Goal: Navigation & Orientation: Find specific page/section

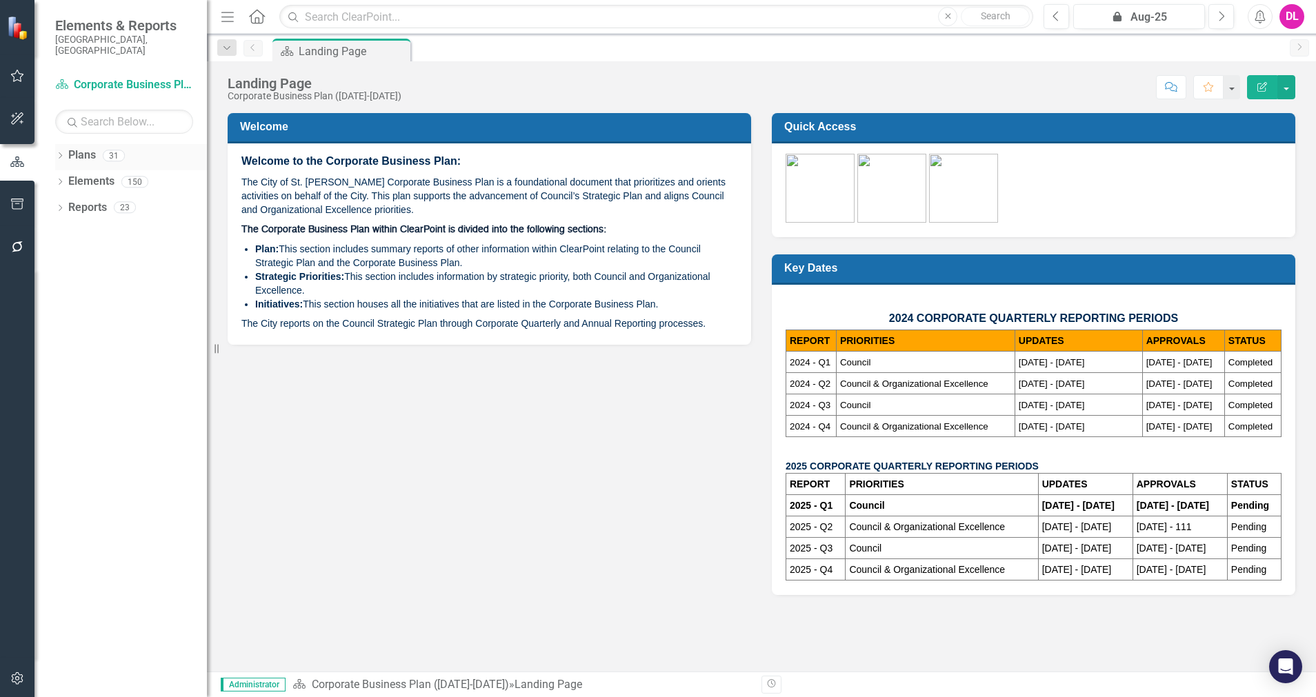
click at [60, 153] on icon "Dropdown" at bounding box center [60, 157] width 10 height 8
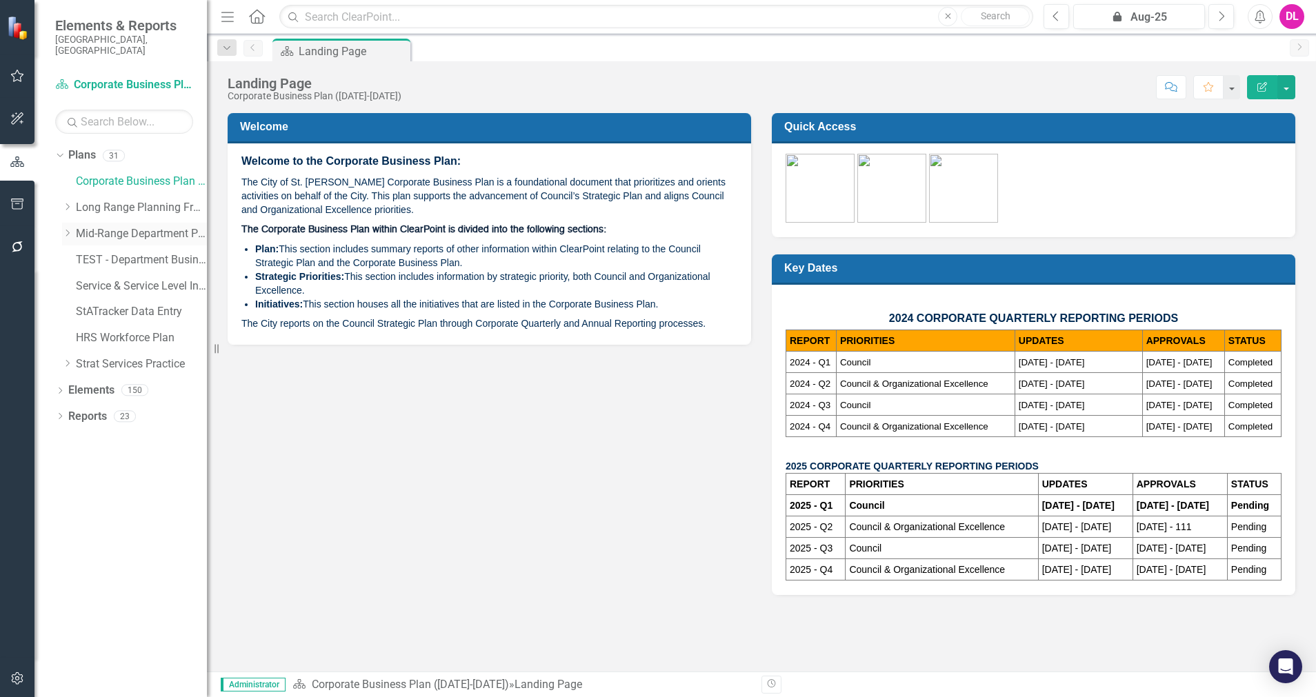
click at [67, 229] on icon "Dropdown" at bounding box center [67, 233] width 10 height 8
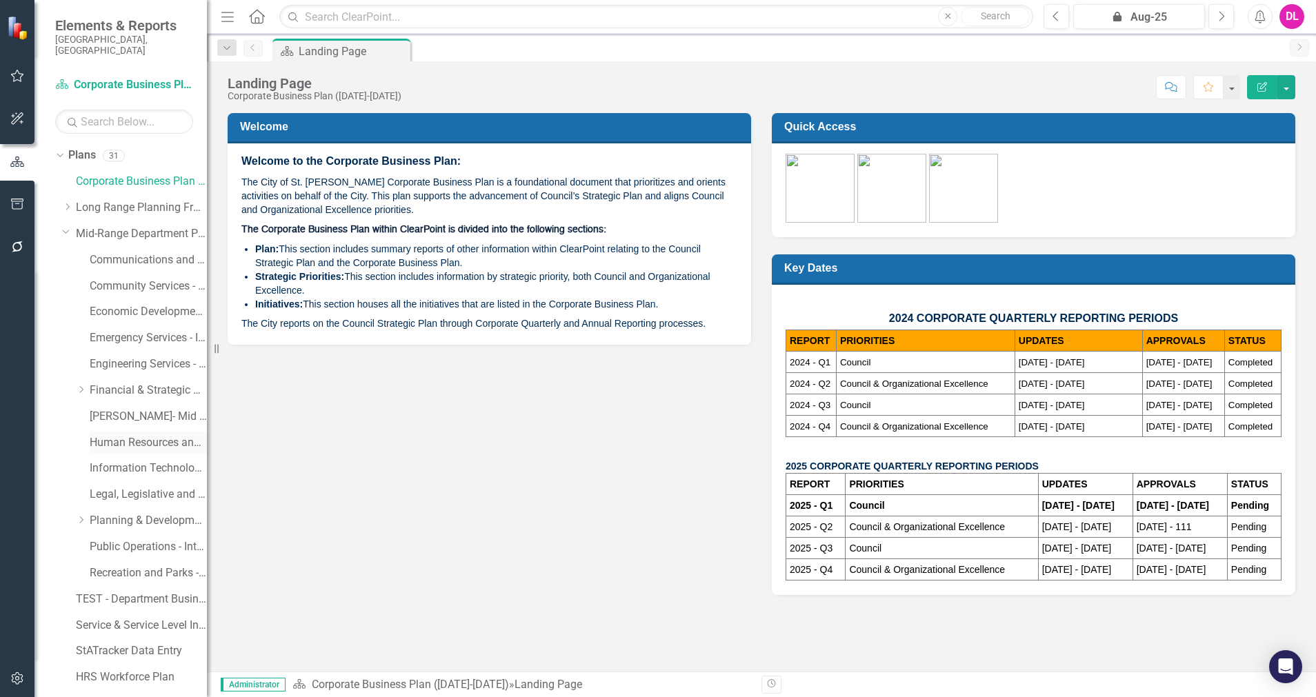
click at [148, 435] on link "Human Resources and Safety - Integrated Business Plan" at bounding box center [148, 443] width 117 height 16
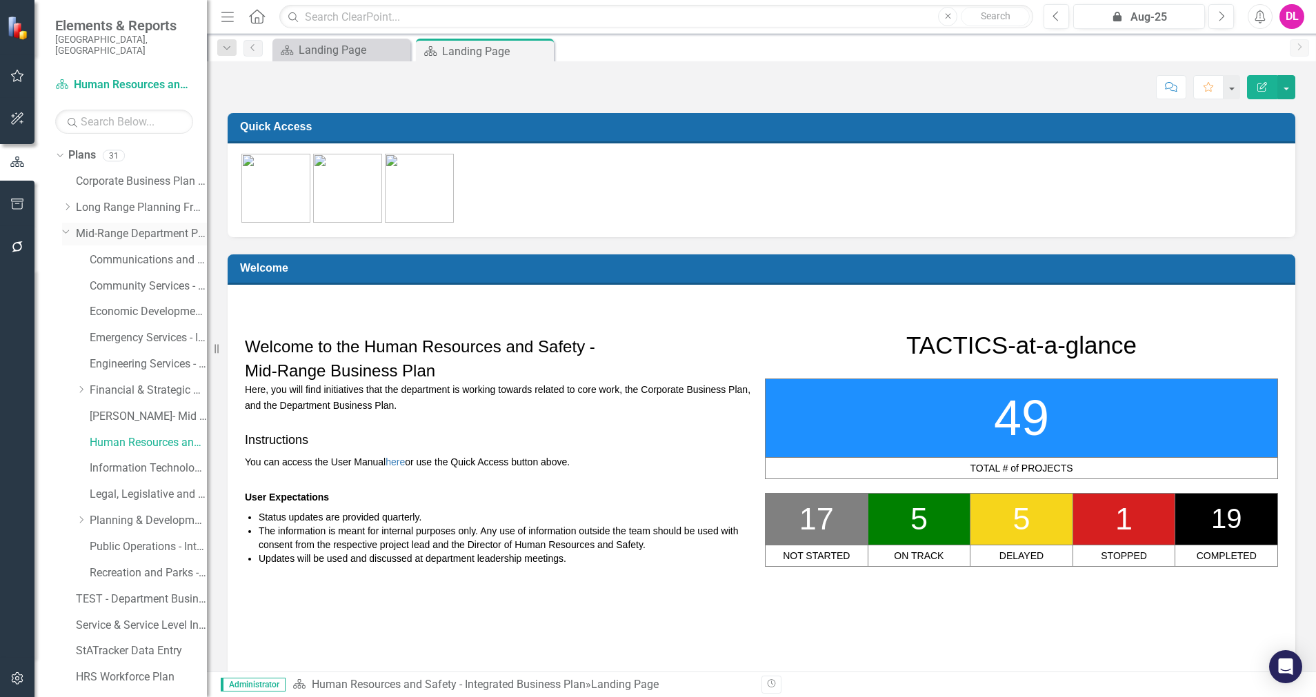
click at [66, 226] on icon "Dropdown" at bounding box center [66, 231] width 8 height 10
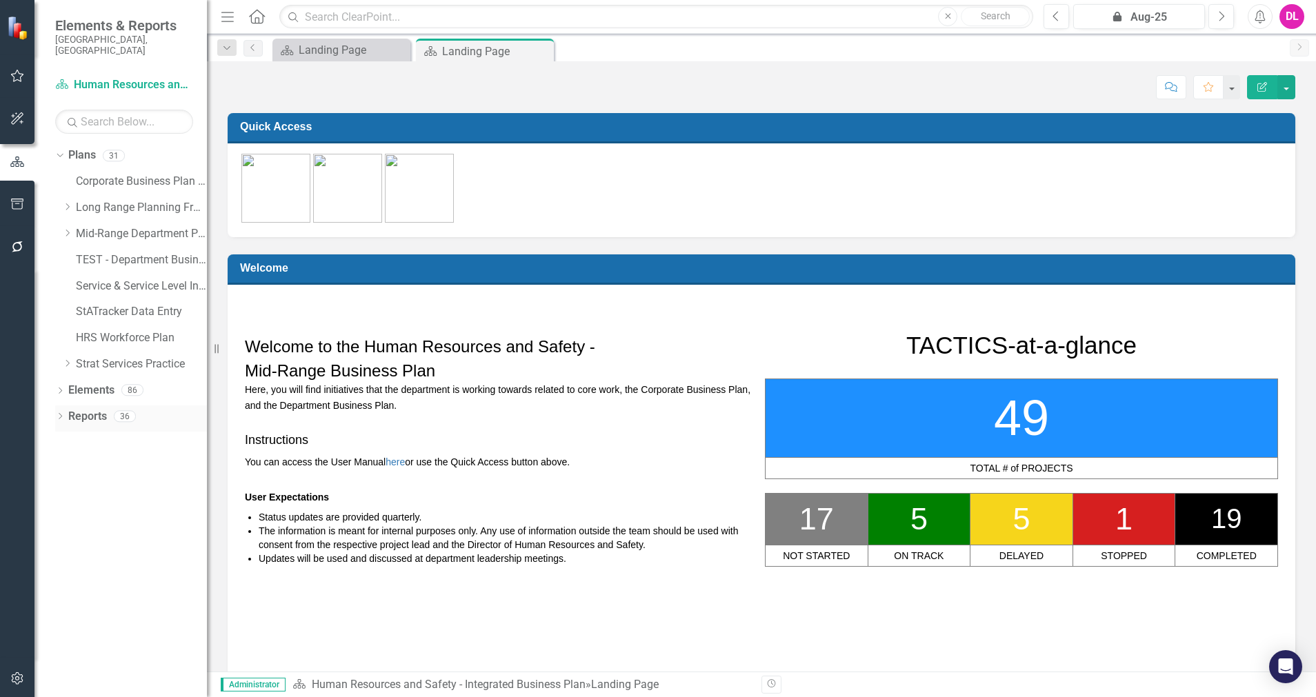
click at [59, 414] on icon "Dropdown" at bounding box center [60, 418] width 10 height 8
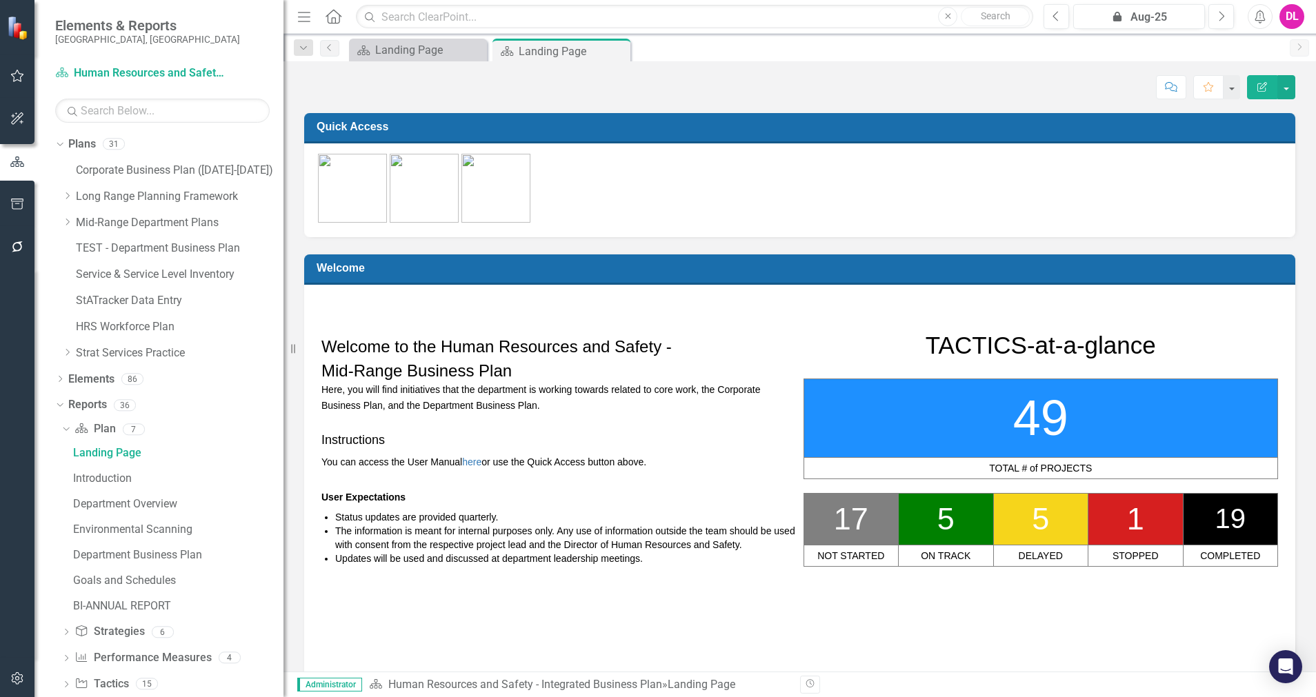
drag, startPoint x: 209, startPoint y: 479, endPoint x: 310, endPoint y: 462, distance: 102.2
click at [295, 462] on div "Resize" at bounding box center [288, 348] width 11 height 697
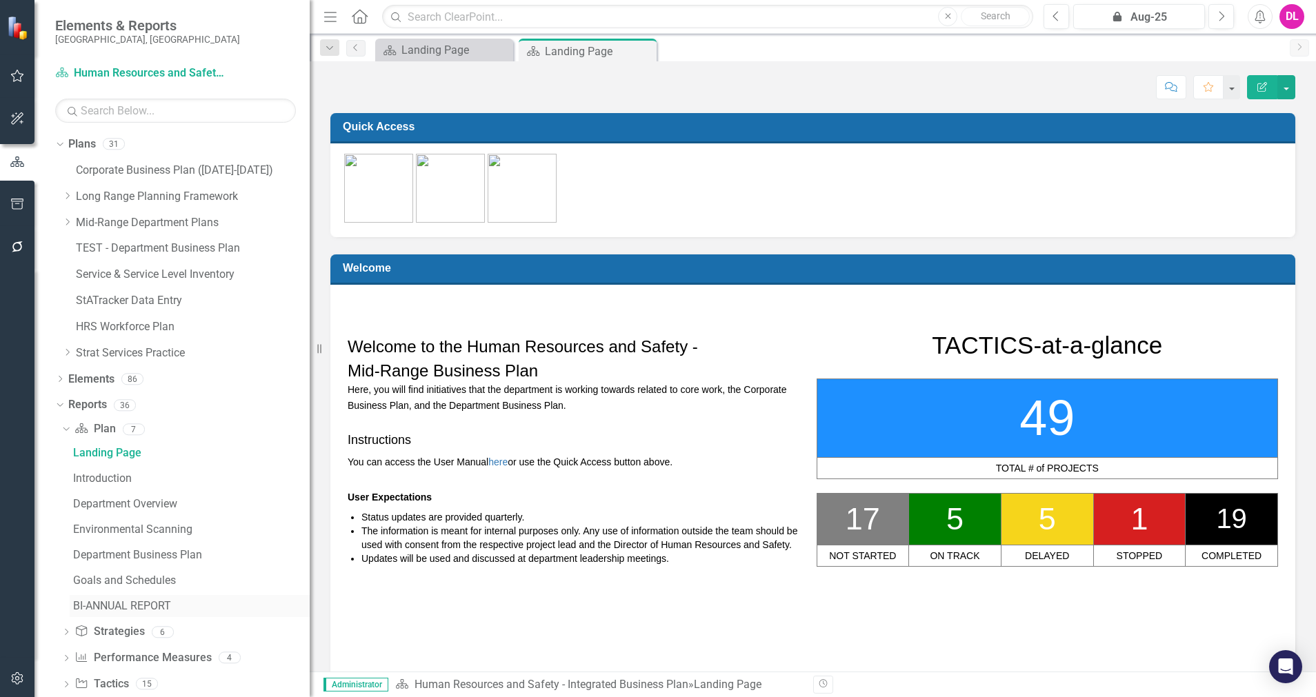
click at [164, 604] on div "BI-ANNUAL REPORT" at bounding box center [191, 606] width 237 height 12
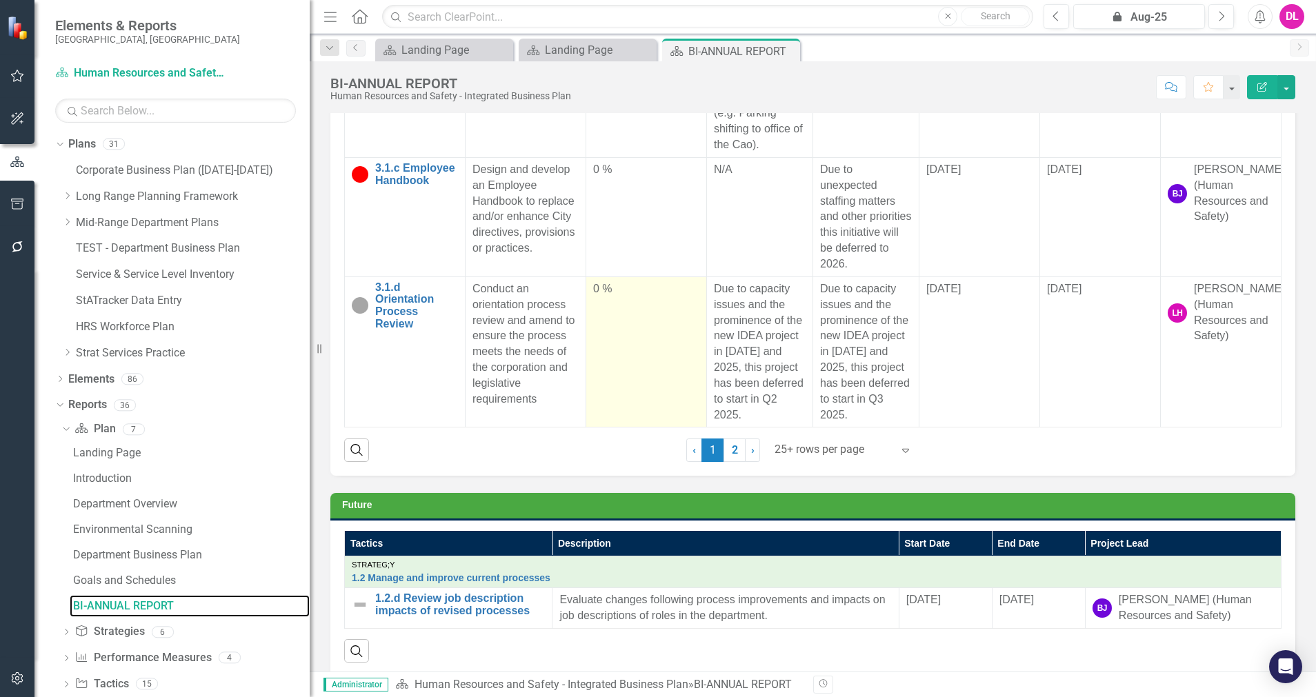
scroll to position [1297, 0]
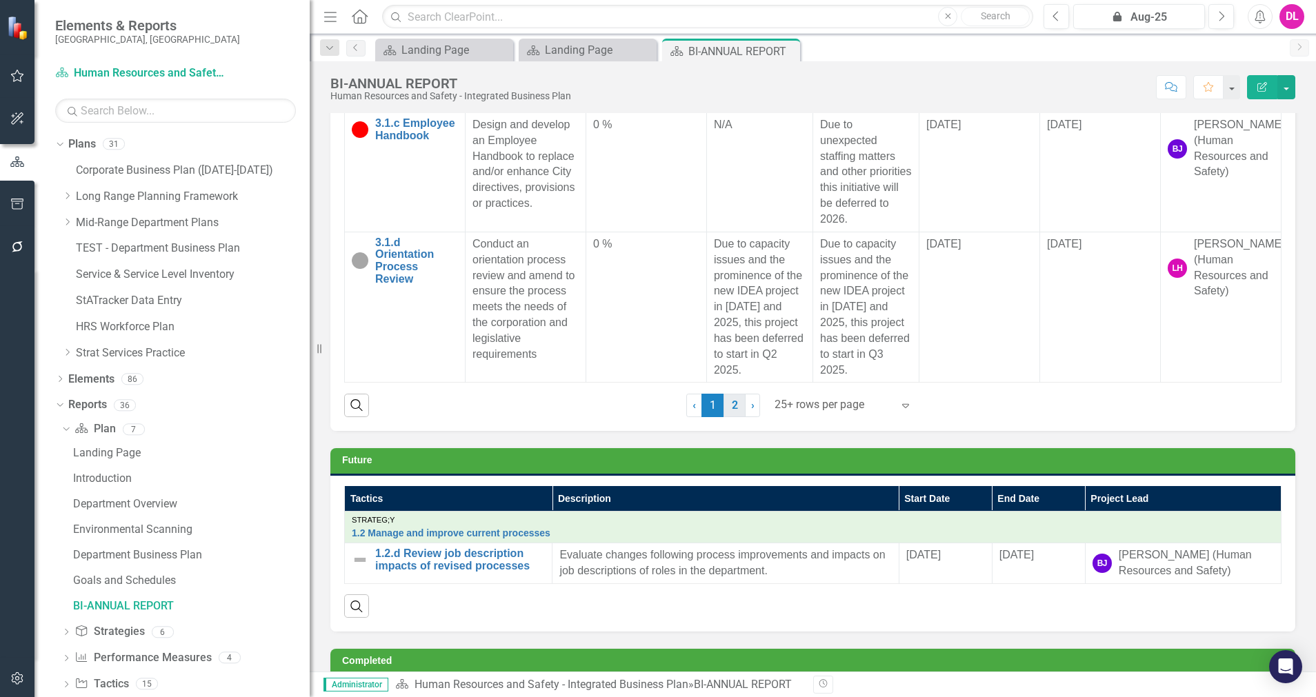
click at [735, 406] on link "2" at bounding box center [735, 405] width 22 height 23
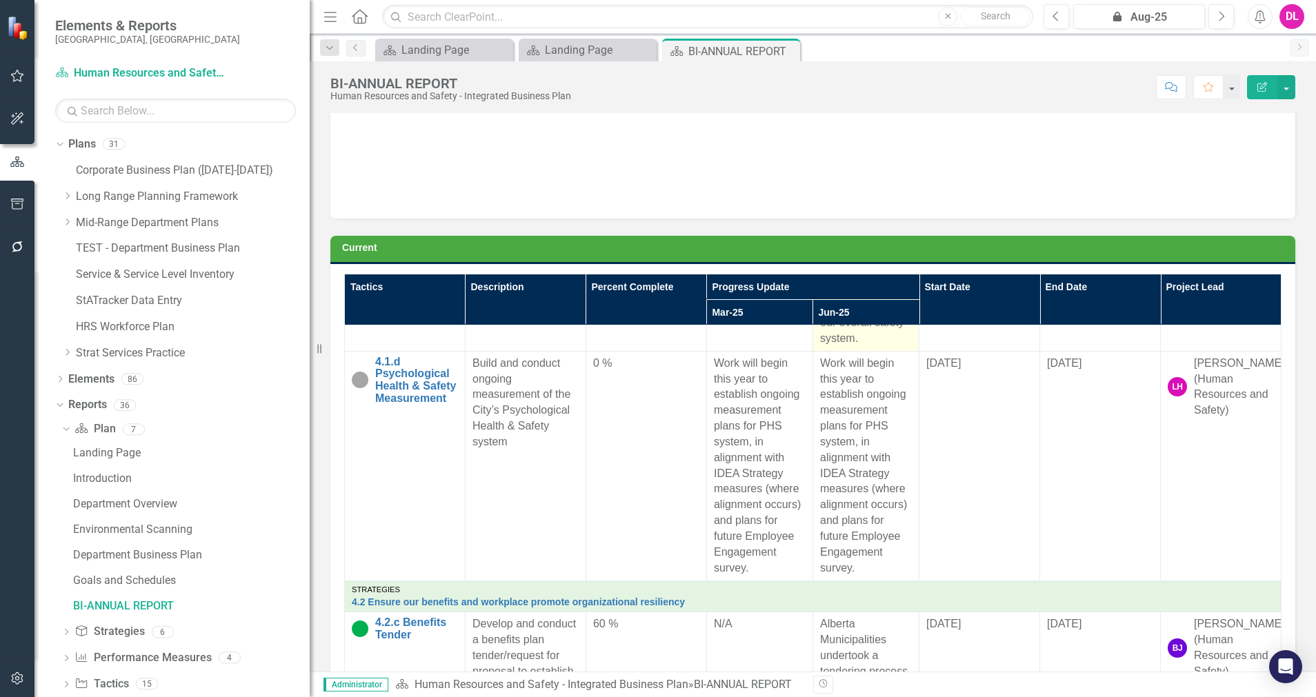
scroll to position [517, 0]
